Goal: Find specific page/section: Find specific page/section

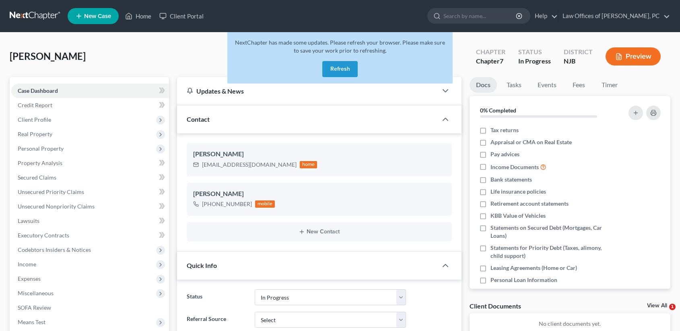
select select "9"
click at [144, 18] on link "Home" at bounding box center [138, 16] width 34 height 14
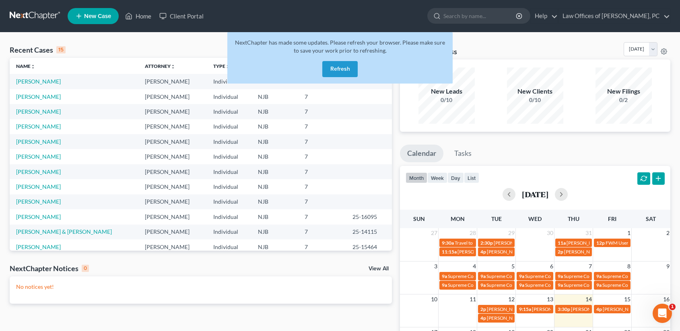
click at [341, 64] on button "Refresh" at bounding box center [339, 69] width 35 height 16
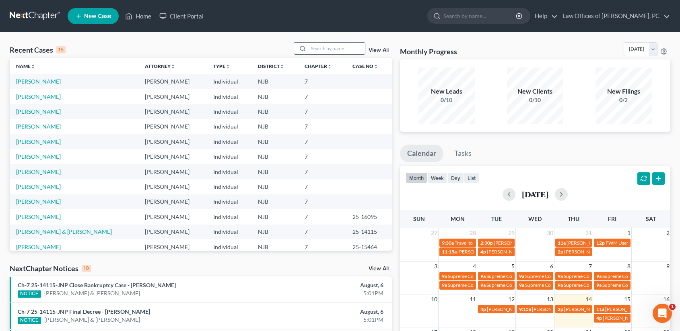
click at [309, 50] on input "search" at bounding box center [336, 49] width 56 height 12
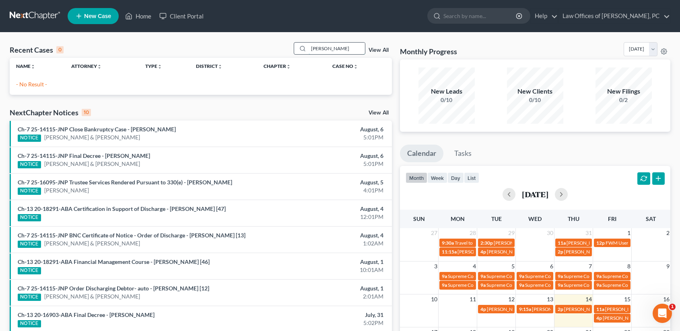
type input "[PERSON_NAME]"
click at [384, 49] on link "View All" at bounding box center [378, 50] width 20 height 6
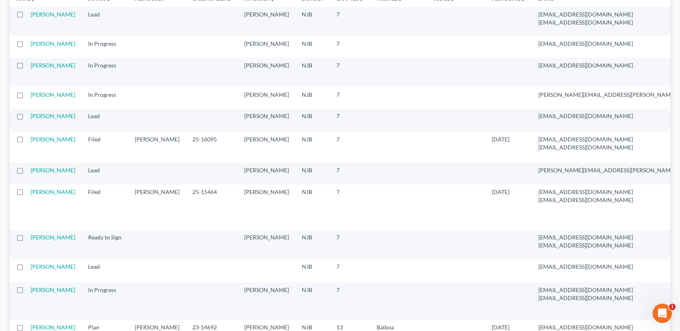
scroll to position [90, 0]
click at [48, 0] on th "Name unfold_more expand_more expand_less" at bounding box center [46, 0] width 72 height 16
